Goal: Check status

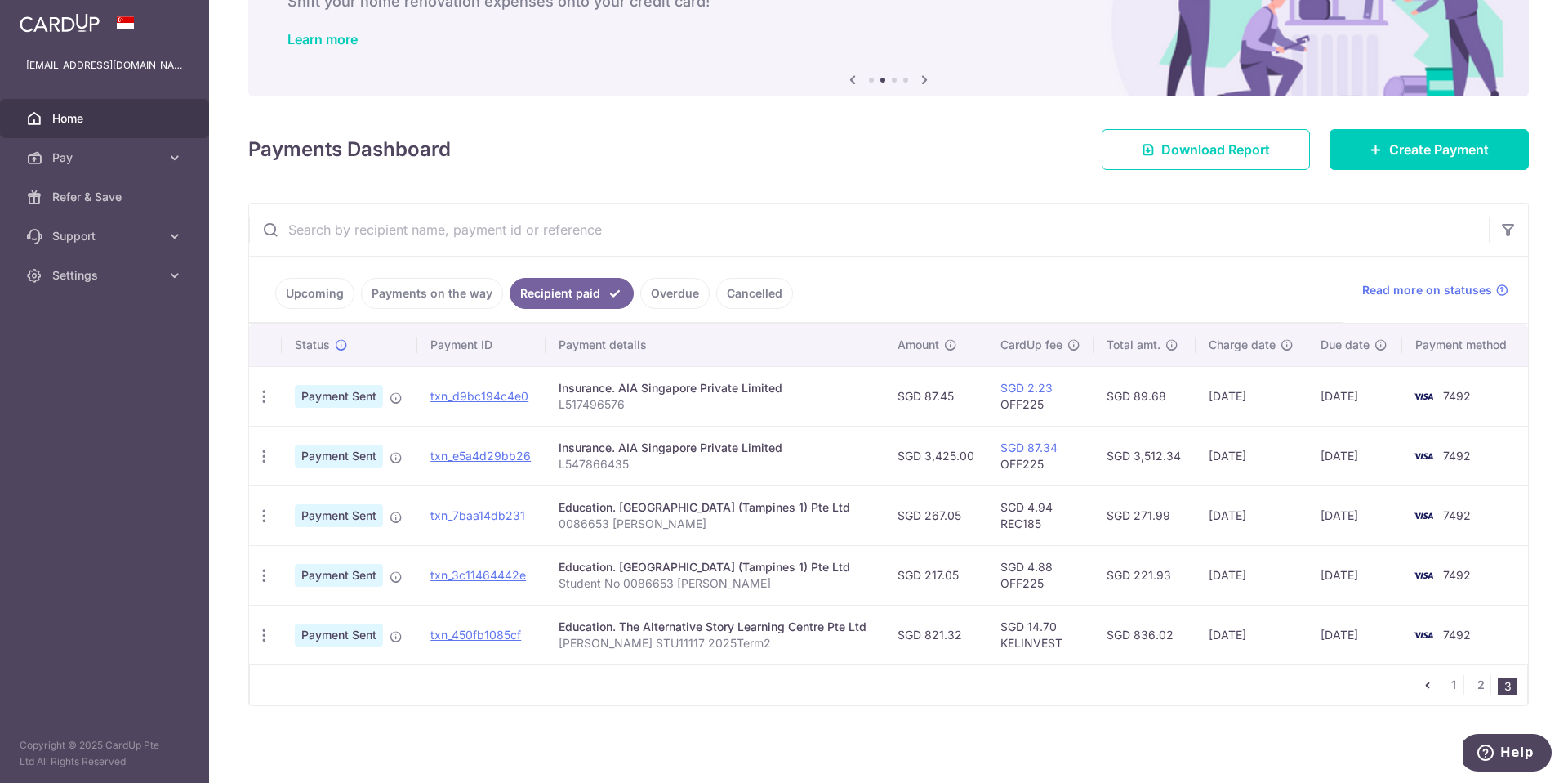
scroll to position [122, 0]
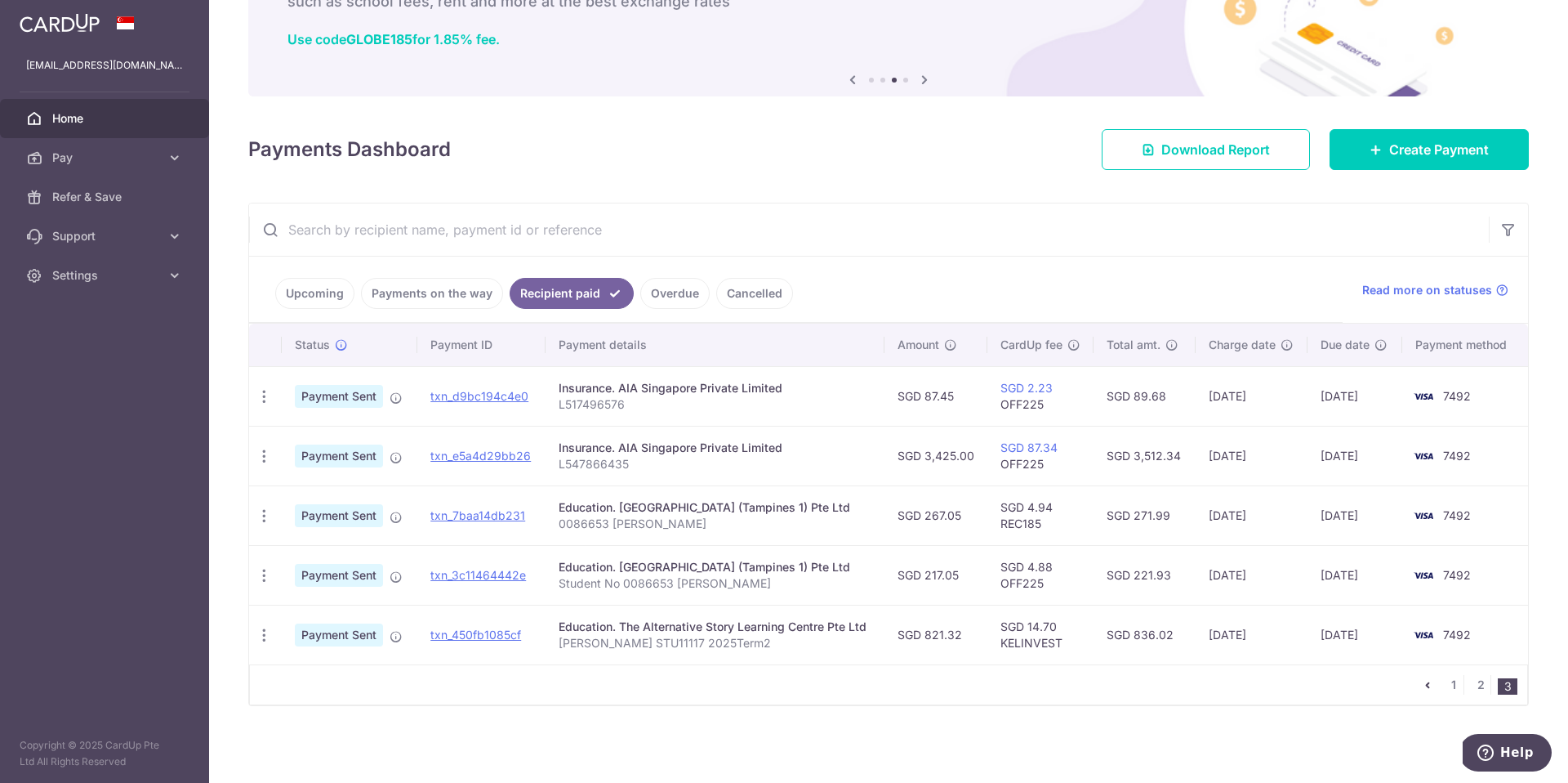
click at [1395, 696] on nav "1 2 3" at bounding box center [1473, 684] width 110 height 39
click at [1395, 689] on link "2" at bounding box center [1481, 685] width 20 height 20
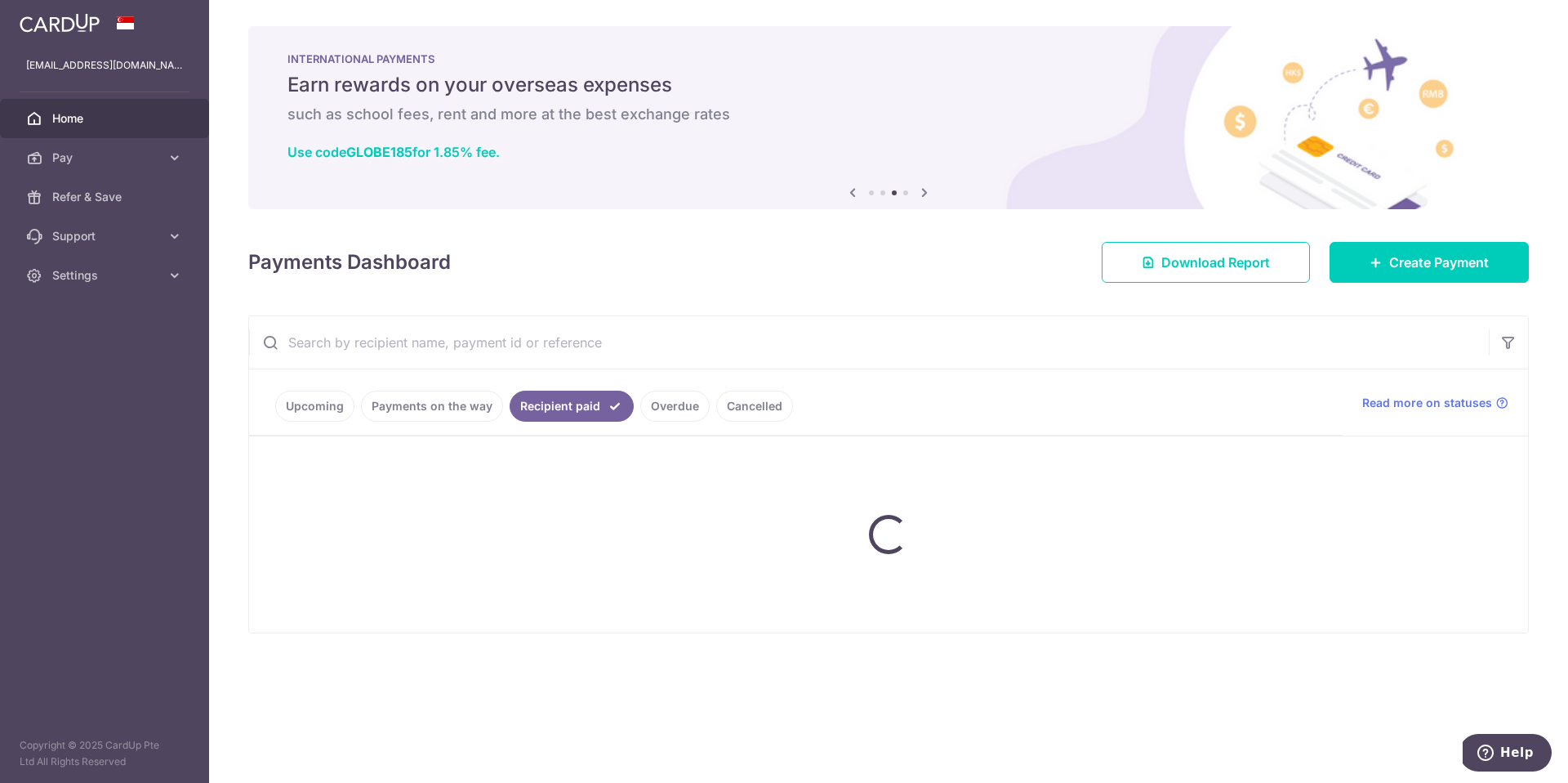
scroll to position [0, 0]
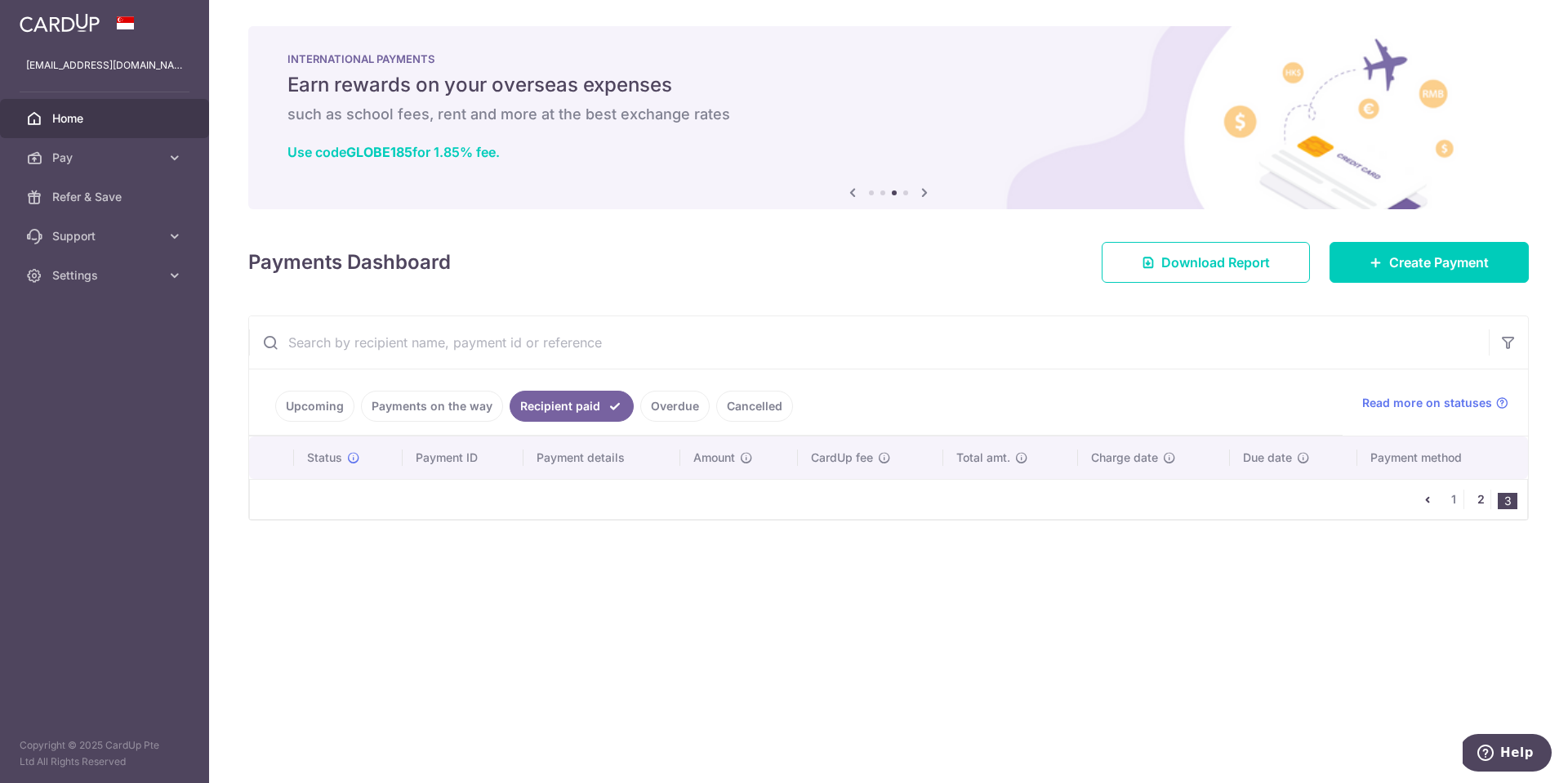
click at [1395, 501] on link "2" at bounding box center [1481, 500] width 20 height 20
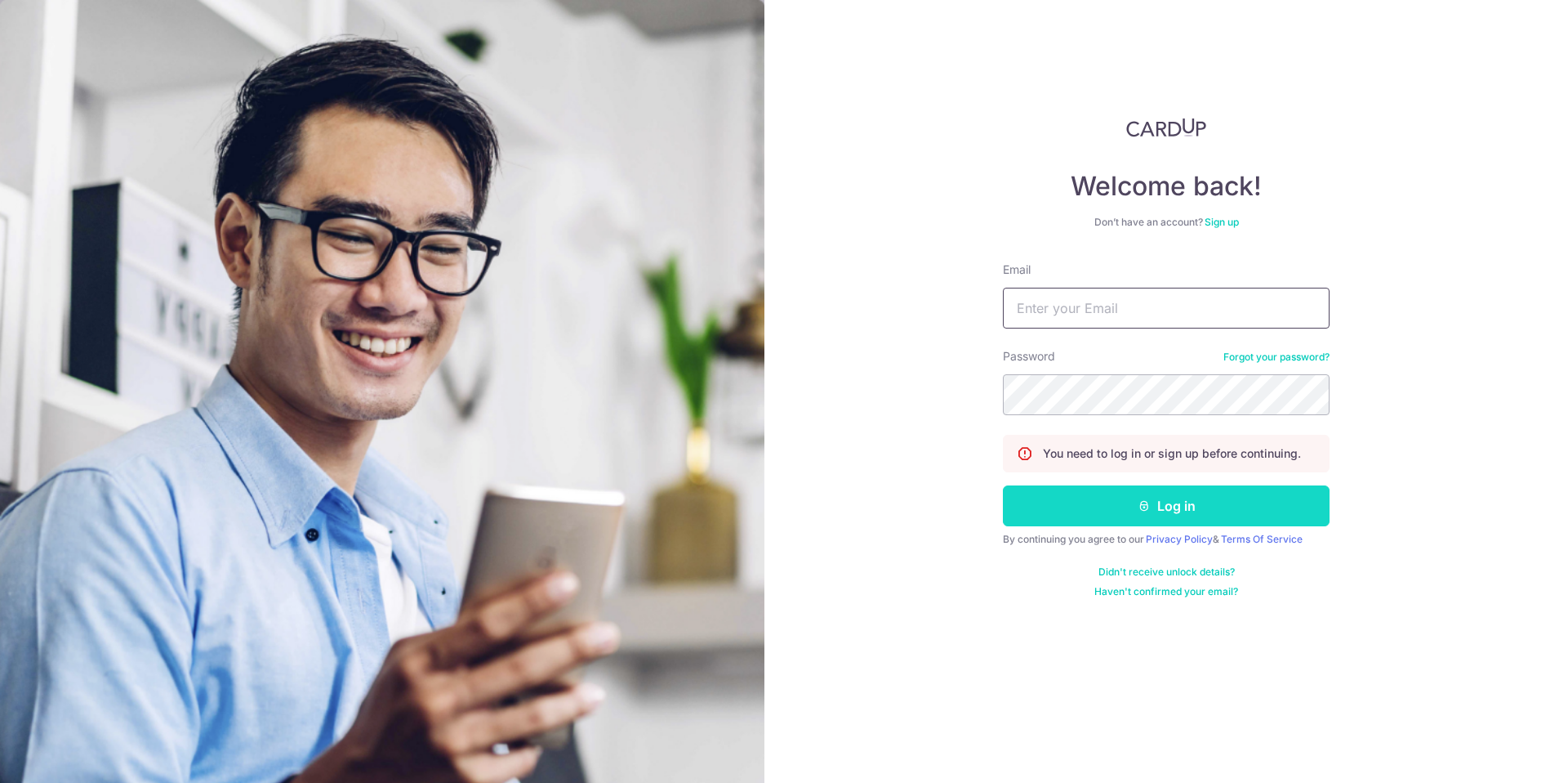
type input "[EMAIL_ADDRESS][DOMAIN_NAME]"
click at [1203, 517] on button "Log in" at bounding box center [1167, 505] width 327 height 41
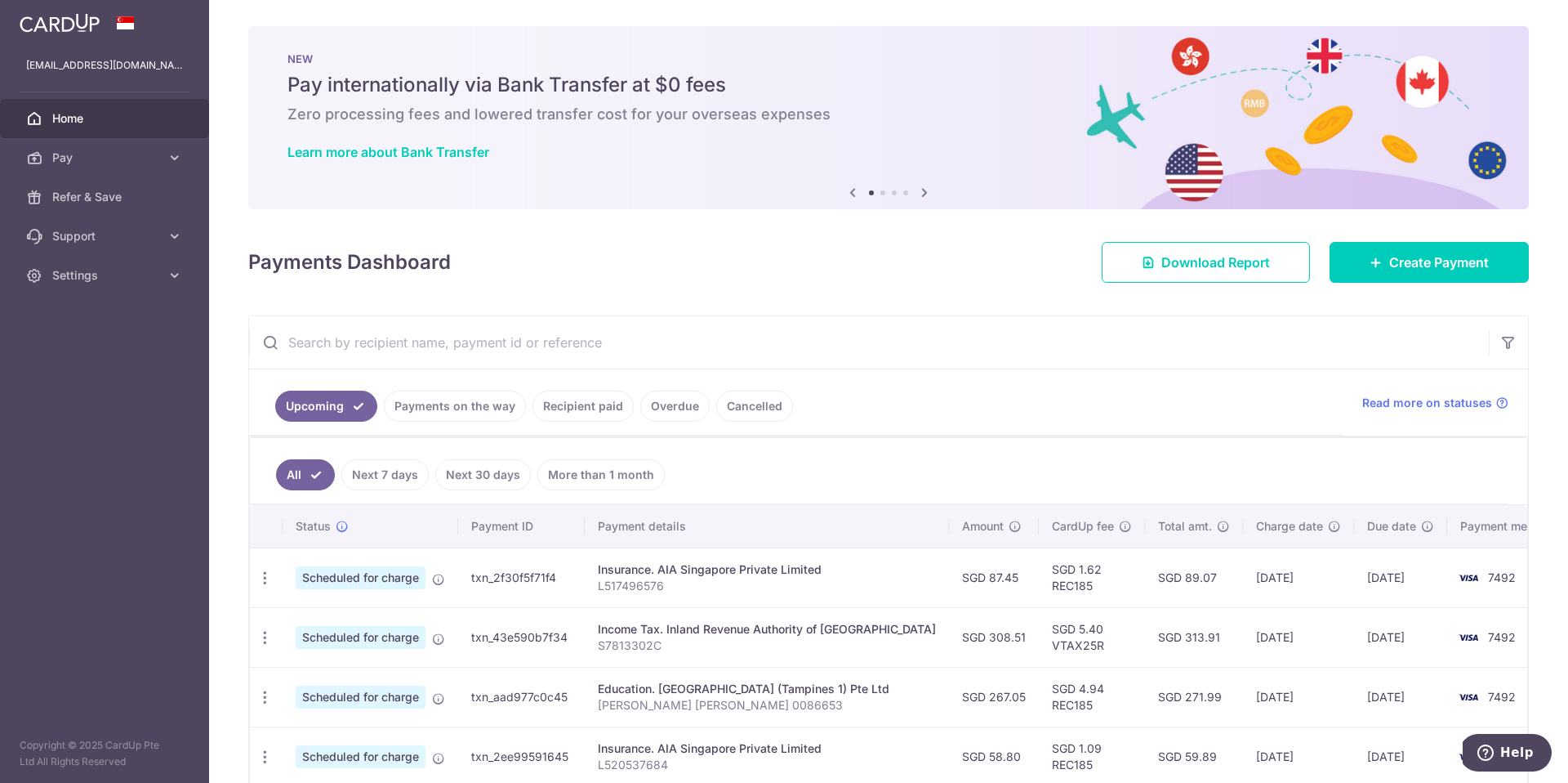
scroll to position [490, 0]
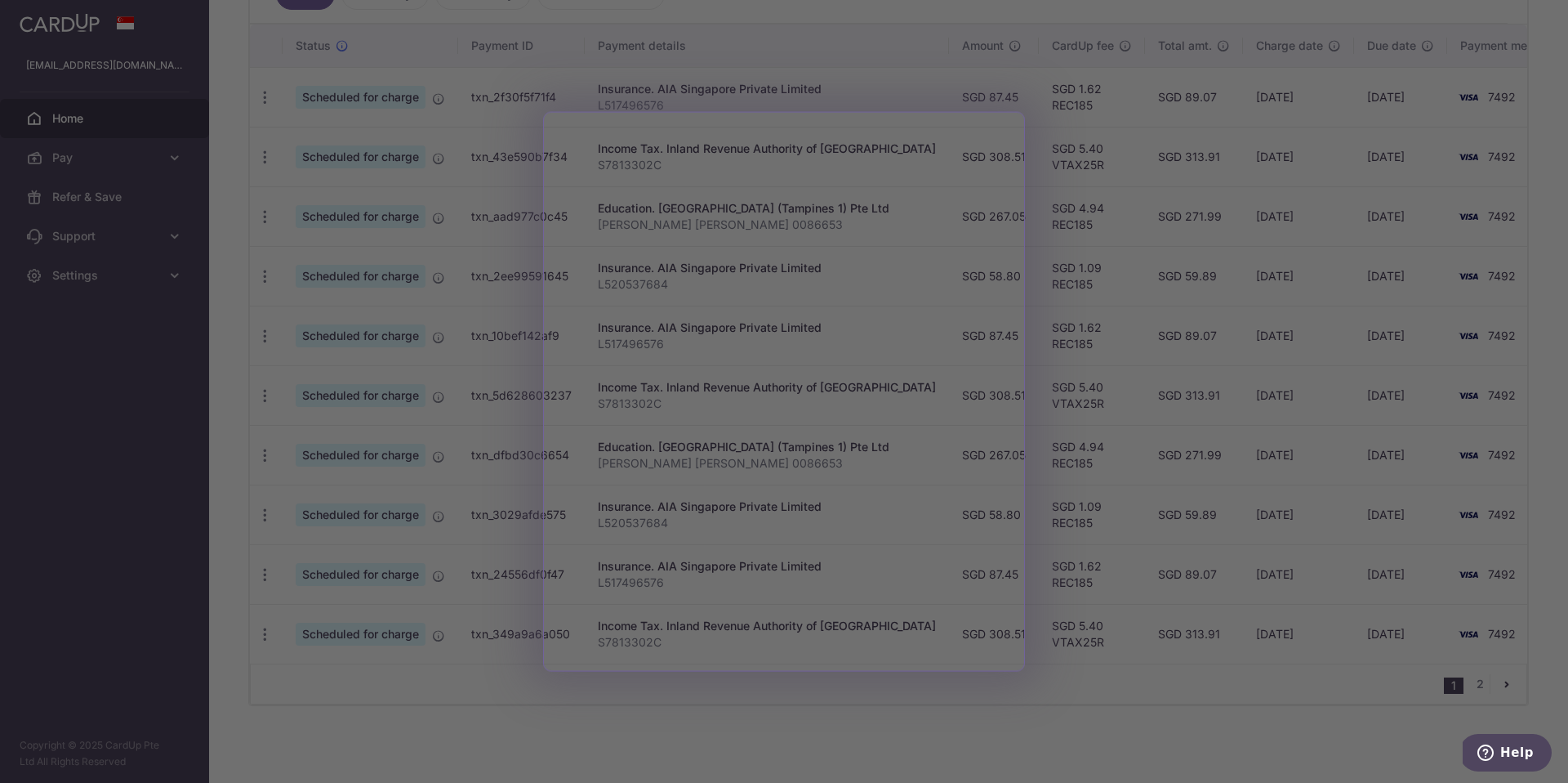
click at [890, 729] on div at bounding box center [792, 395] width 1583 height 791
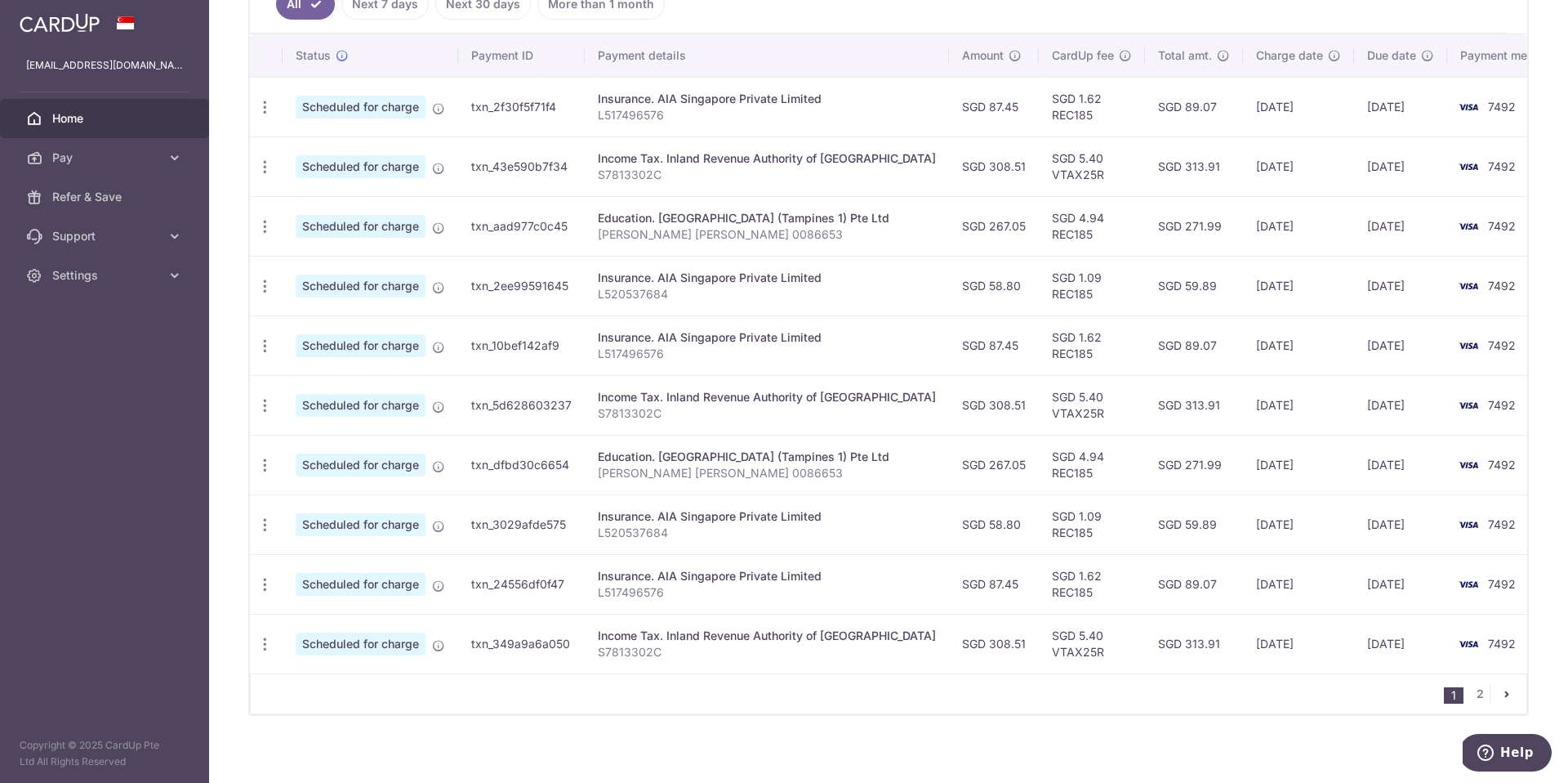
scroll to position [470, 0]
drag, startPoint x: 598, startPoint y: 465, endPoint x: 1178, endPoint y: 481, distance: 580.2
click at [1178, 481] on tr "Update payment Cancel payment Scheduled for charge txn_dfbd30c6654 Education. […" at bounding box center [911, 465] width 1322 height 60
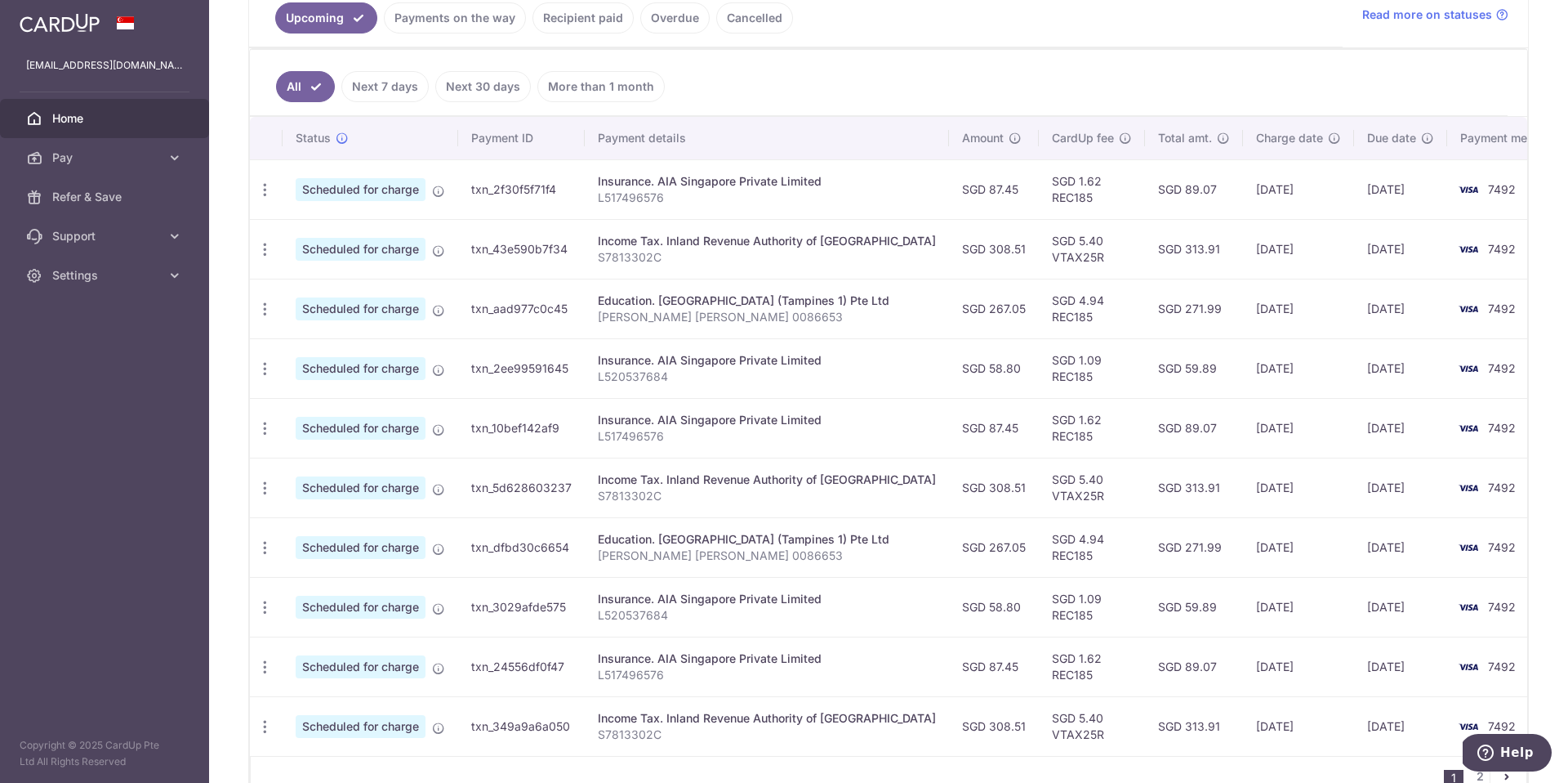
scroll to position [291, 0]
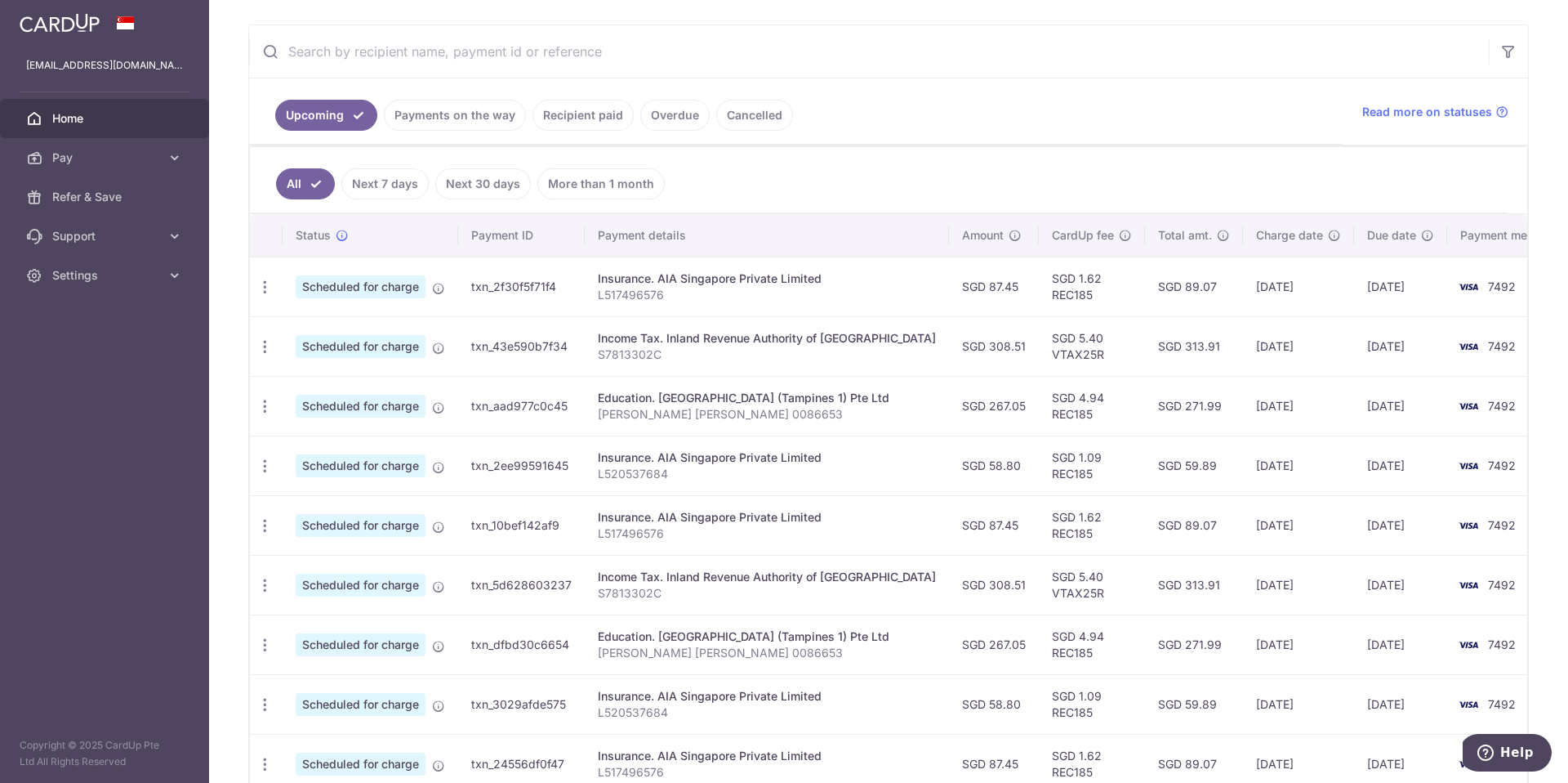
drag, startPoint x: 1158, startPoint y: 405, endPoint x: 1234, endPoint y: 409, distance: 76.1
click at [1234, 409] on td "SGD 271.99" at bounding box center [1194, 406] width 98 height 60
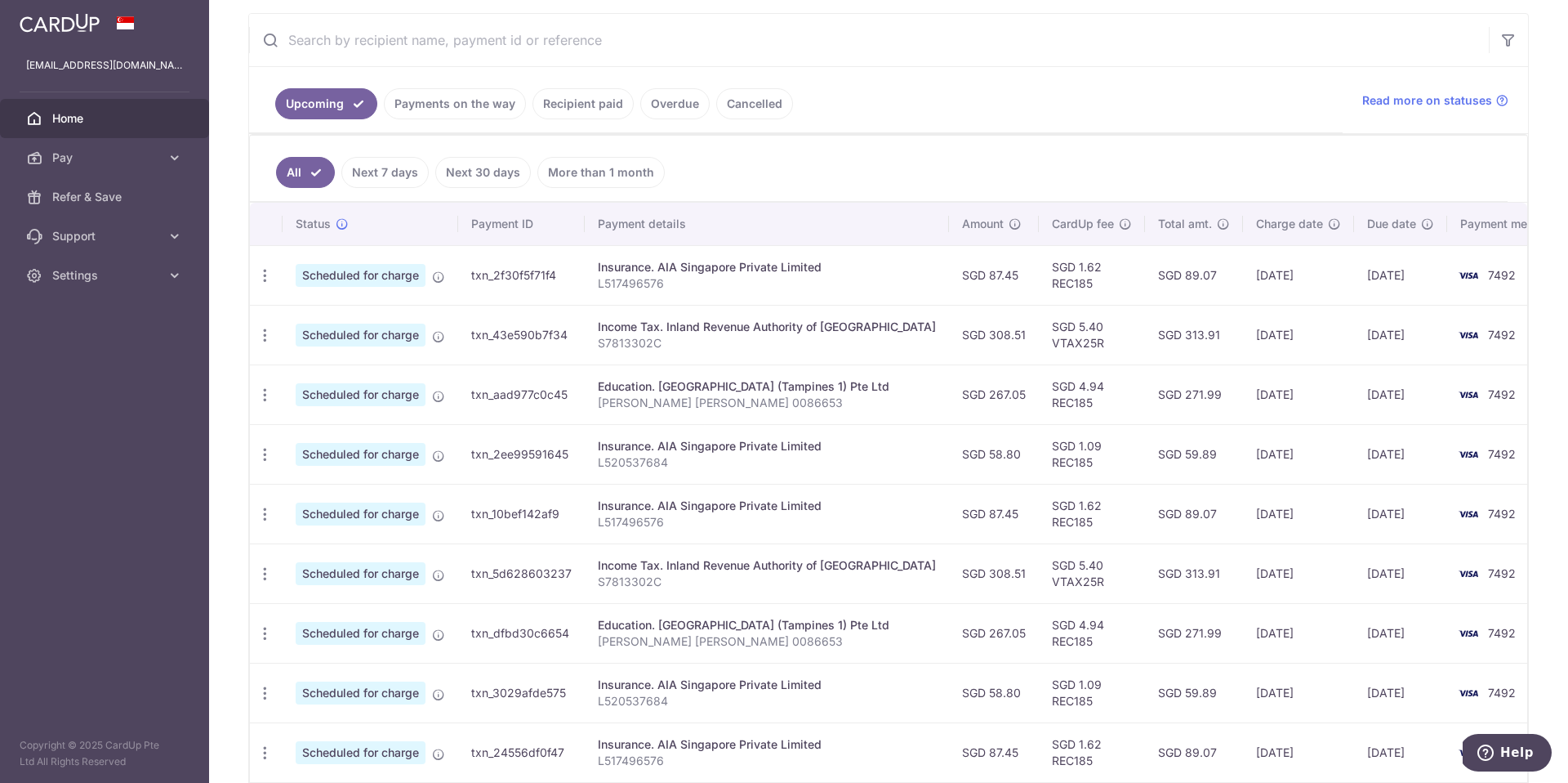
scroll to position [213, 0]
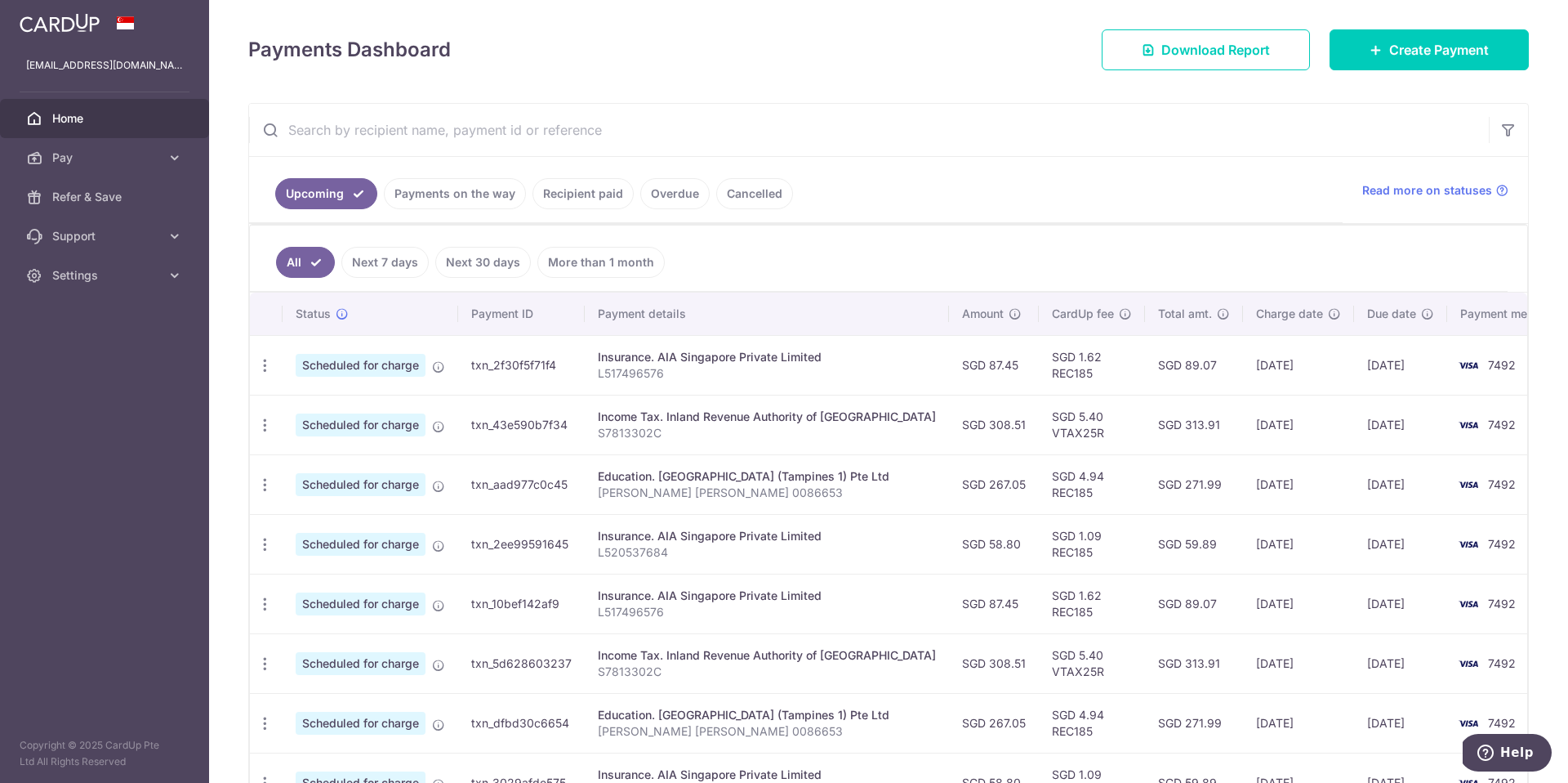
click at [587, 190] on link "Recipient paid" at bounding box center [584, 193] width 102 height 31
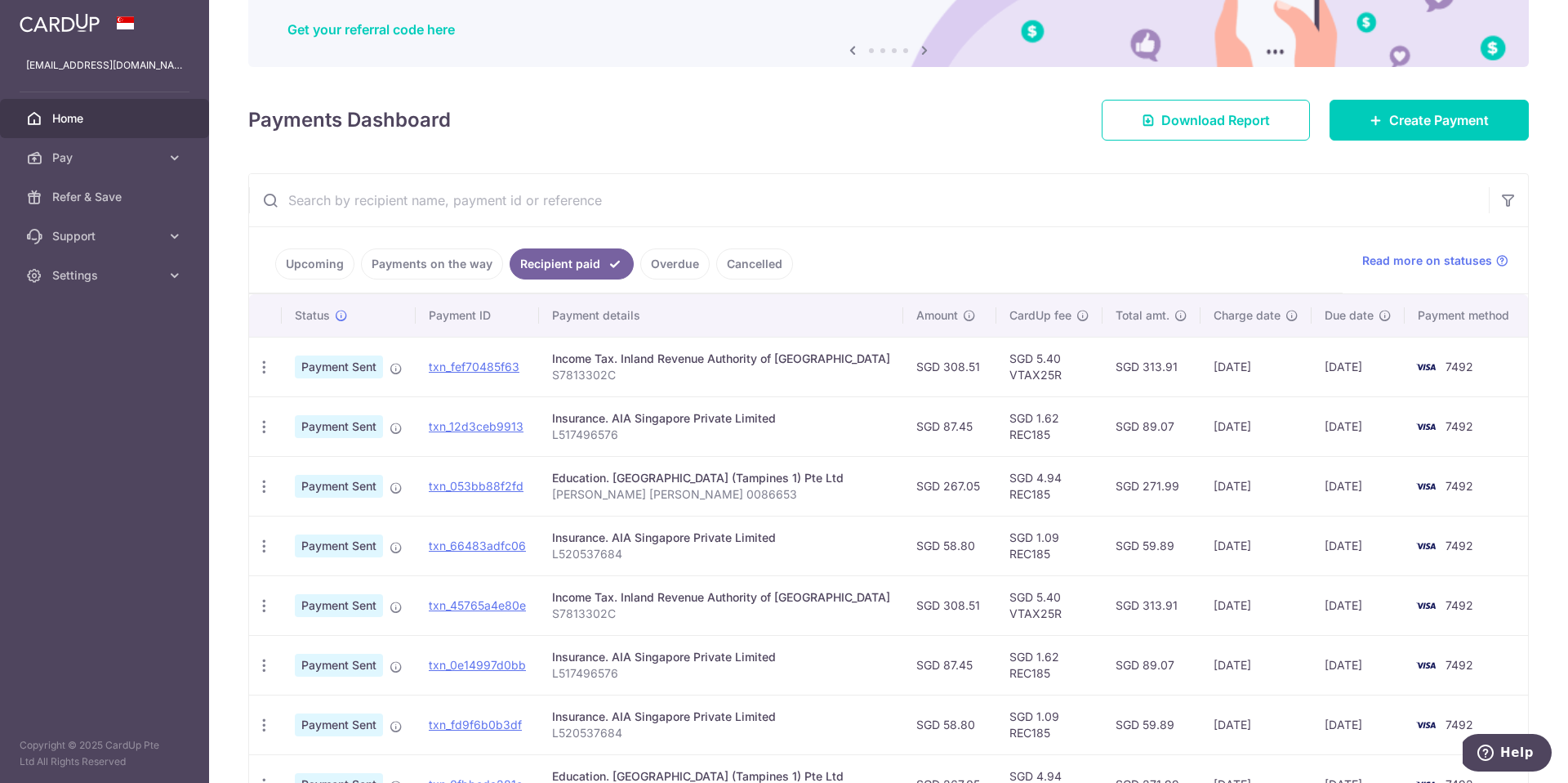
scroll to position [420, 0]
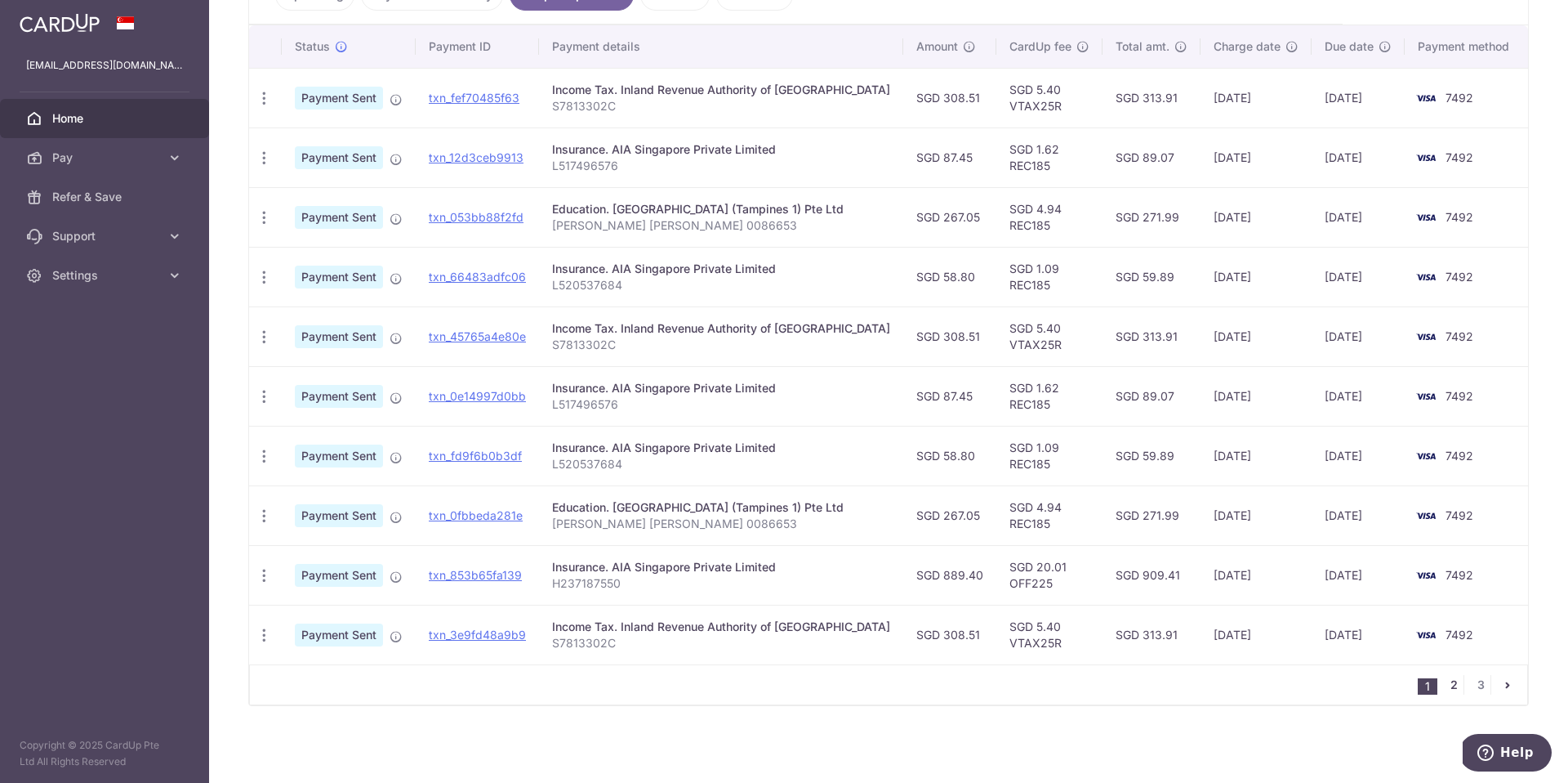
click at [1445, 681] on link "2" at bounding box center [1454, 685] width 20 height 20
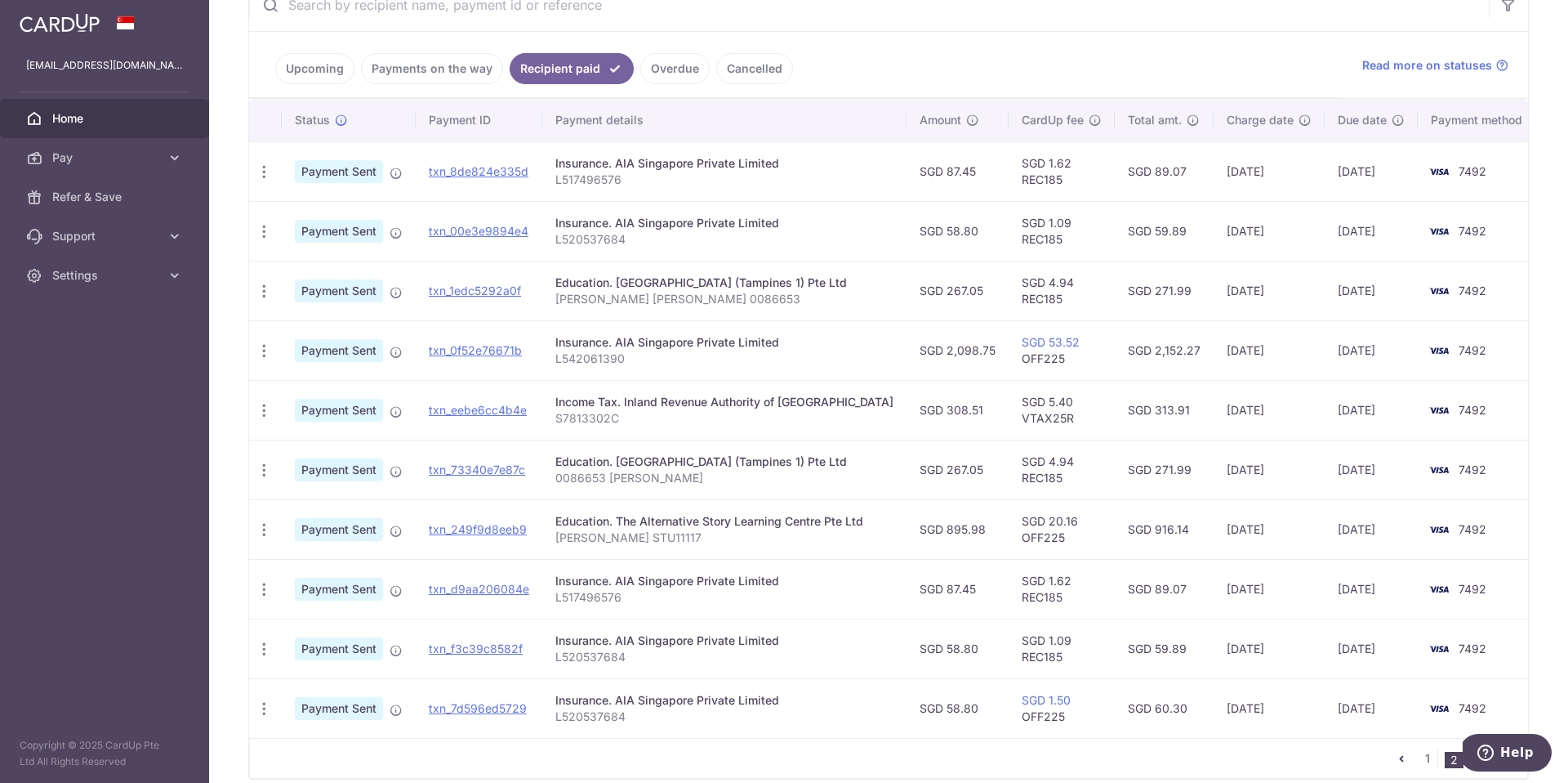
scroll to position [346, 0]
